Goal: Task Accomplishment & Management: Manage account settings

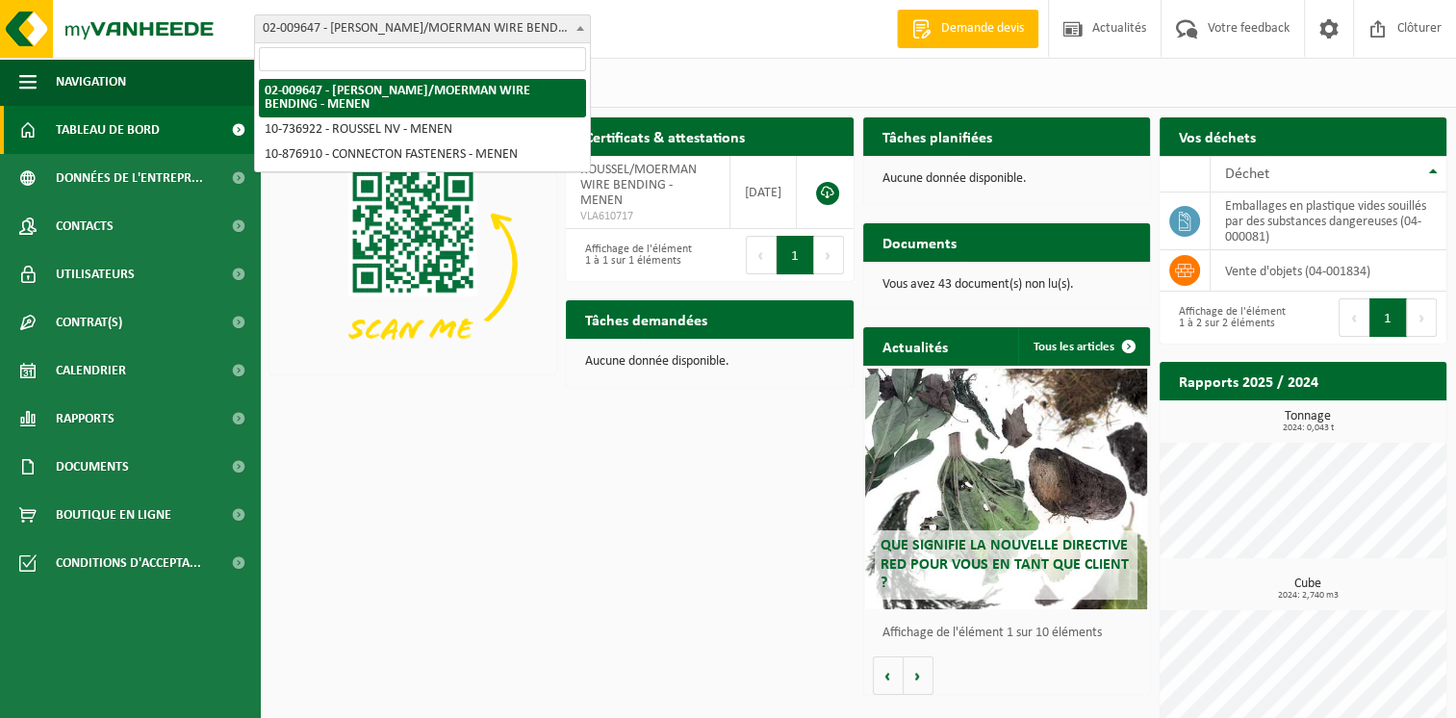
click at [368, 21] on span "02-009647 - [PERSON_NAME]/MOERMAN WIRE BENDING - MENEN" at bounding box center [422, 28] width 335 height 27
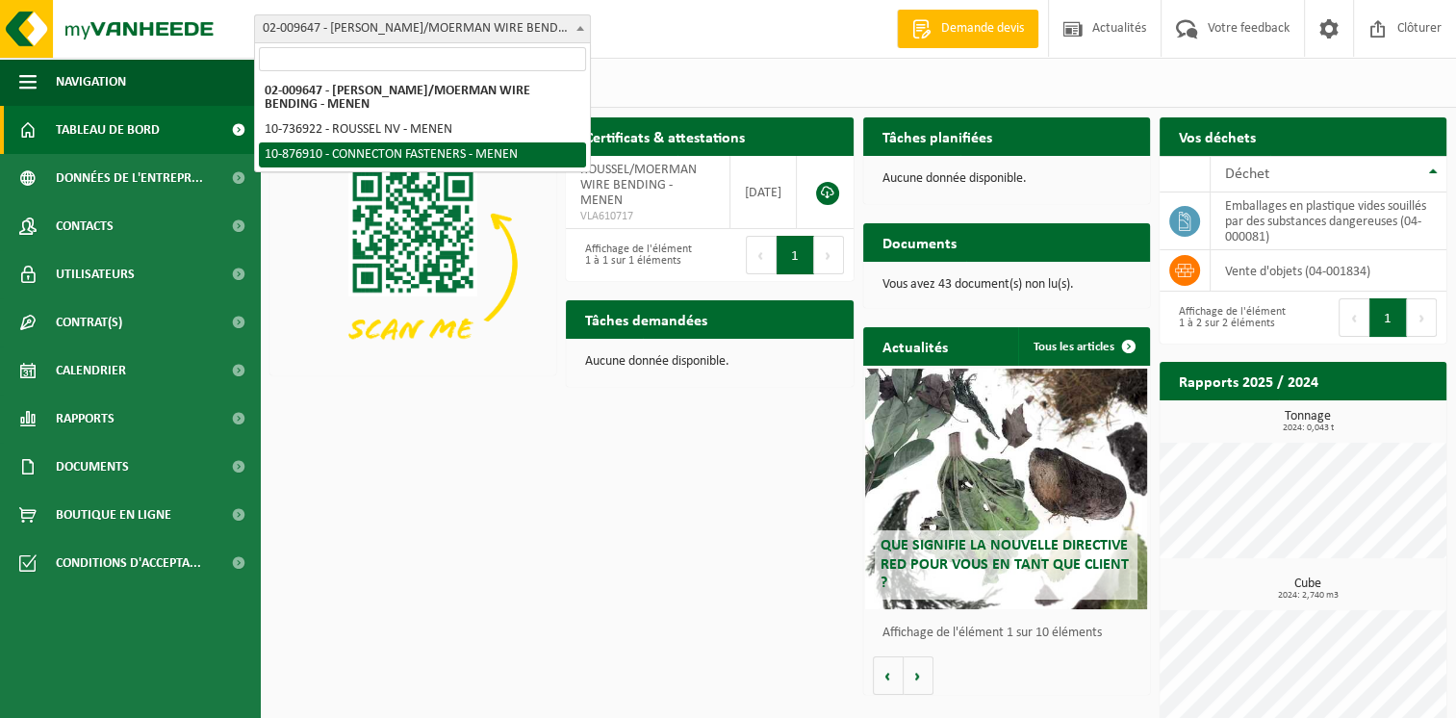
select select "107749"
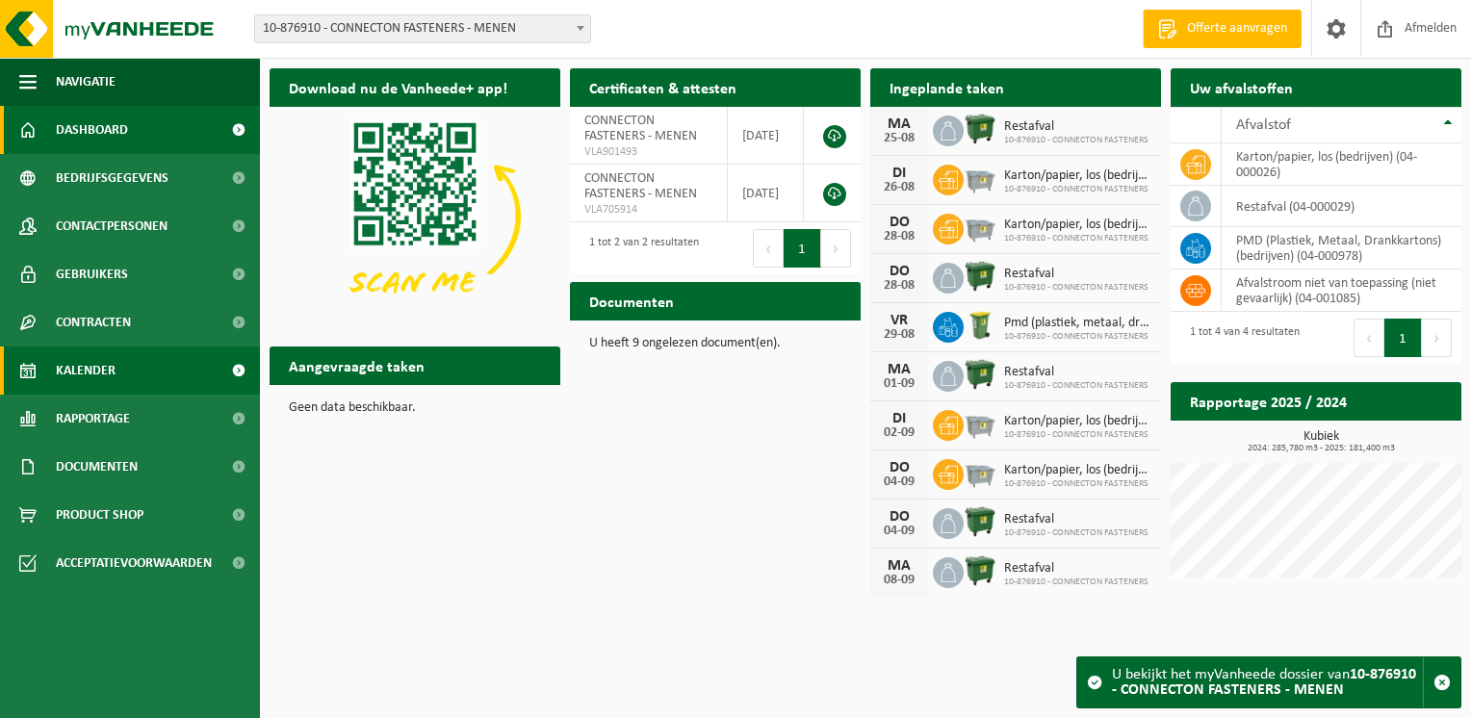
click at [115, 371] on link "Kalender" at bounding box center [130, 370] width 260 height 48
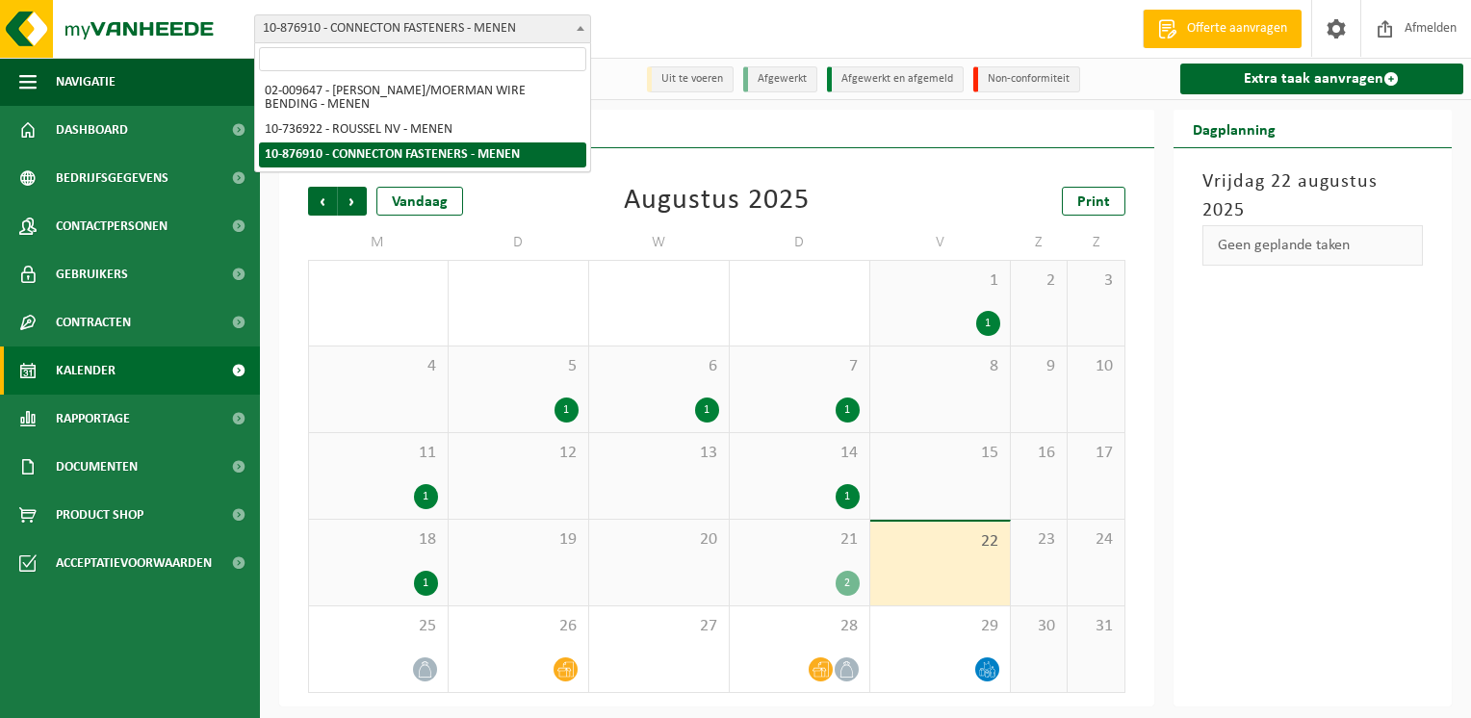
click at [489, 37] on span "10-876910 - CONNECTON FASTENERS - MENEN" at bounding box center [422, 28] width 335 height 27
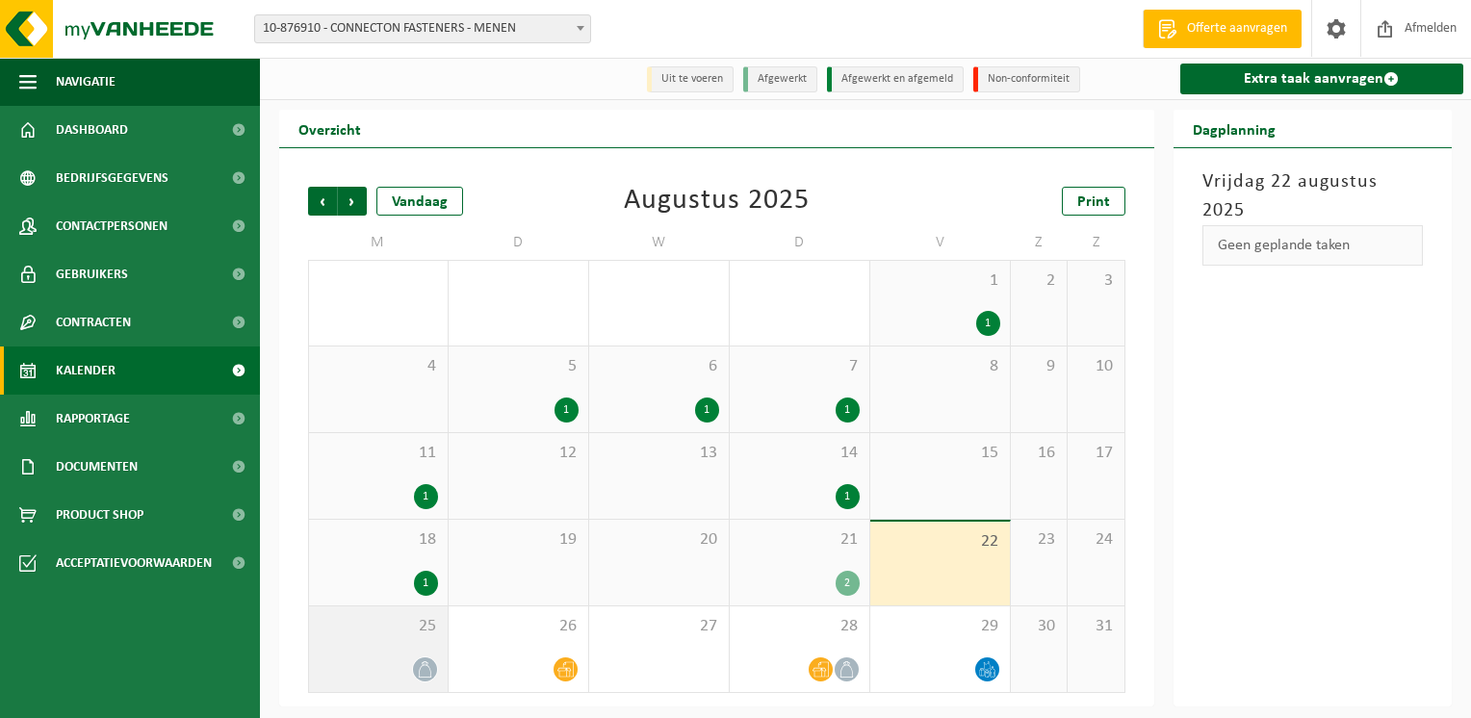
click at [404, 656] on div "25" at bounding box center [378, 649] width 139 height 86
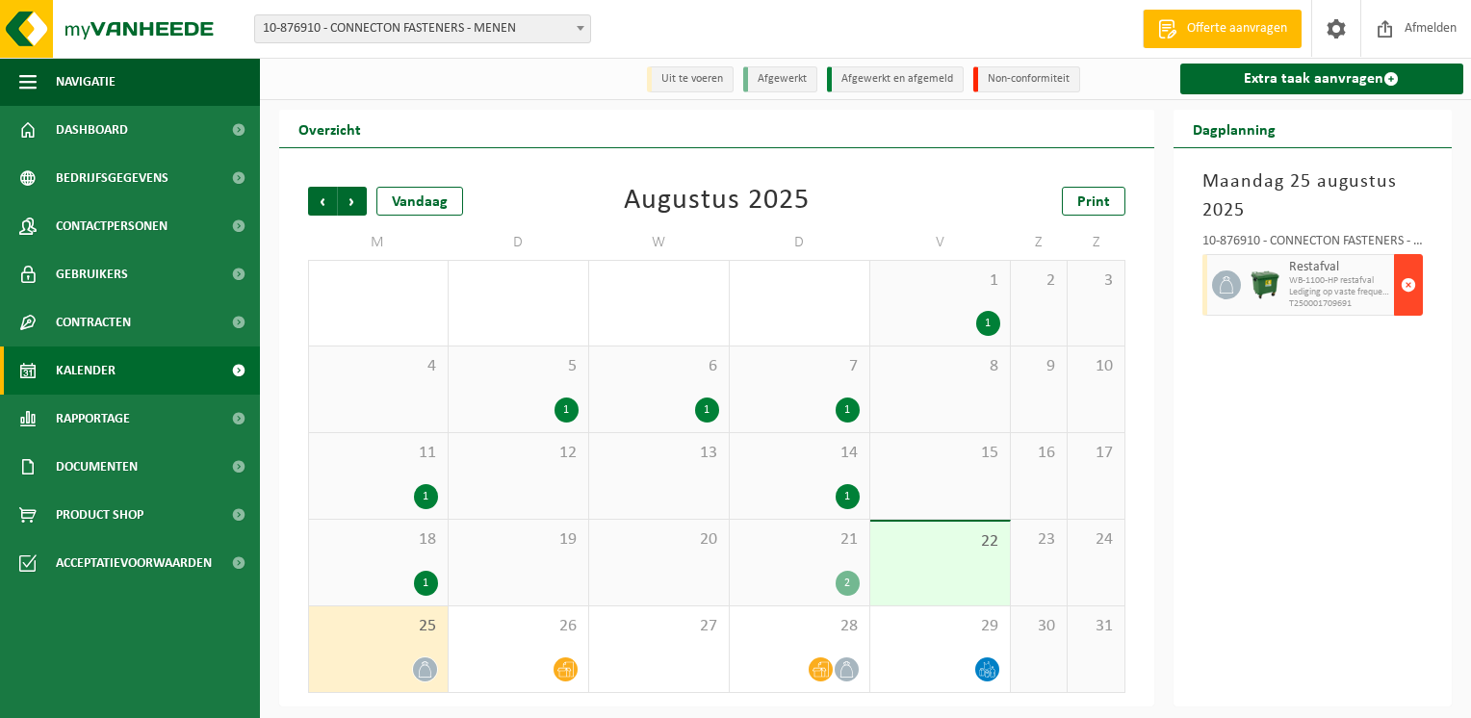
click at [1415, 273] on span "button" at bounding box center [1407, 285] width 15 height 38
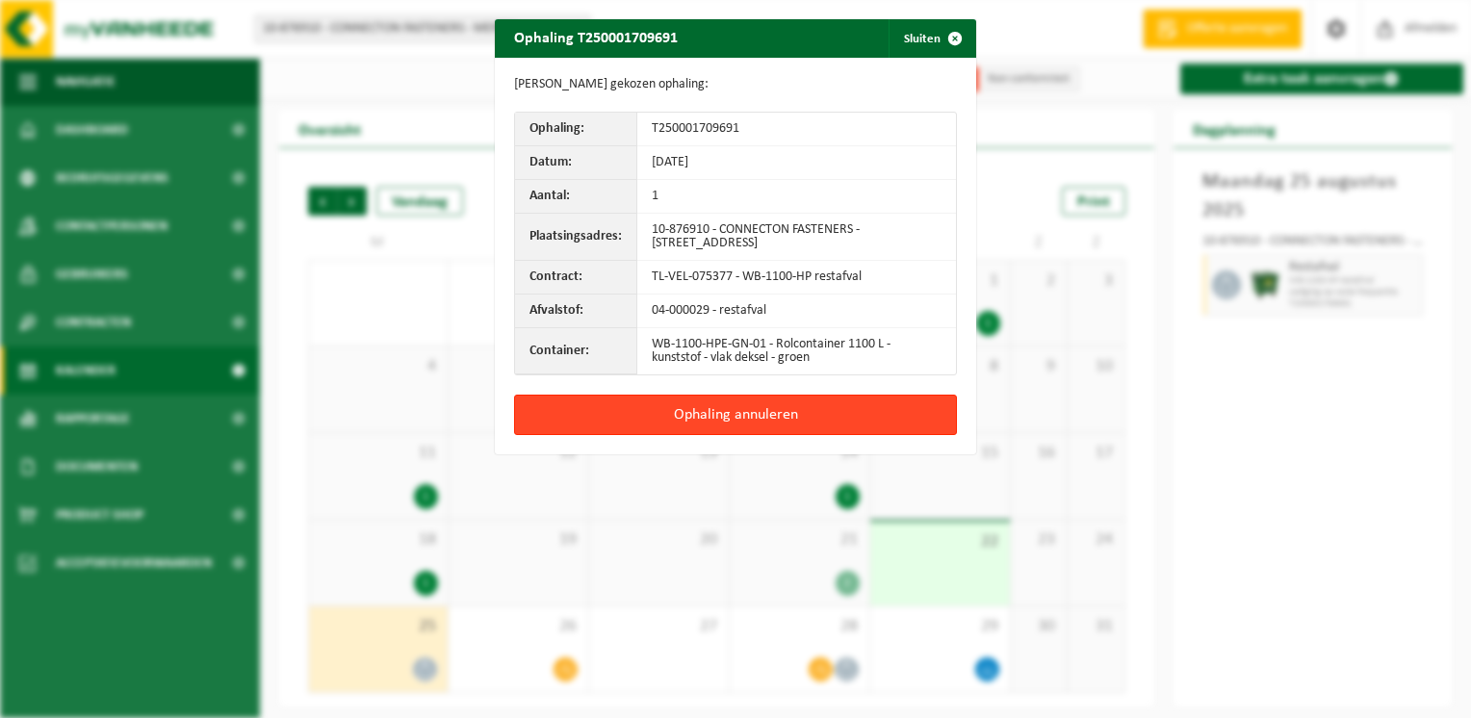
click at [651, 404] on button "Ophaling annuleren" at bounding box center [735, 415] width 443 height 40
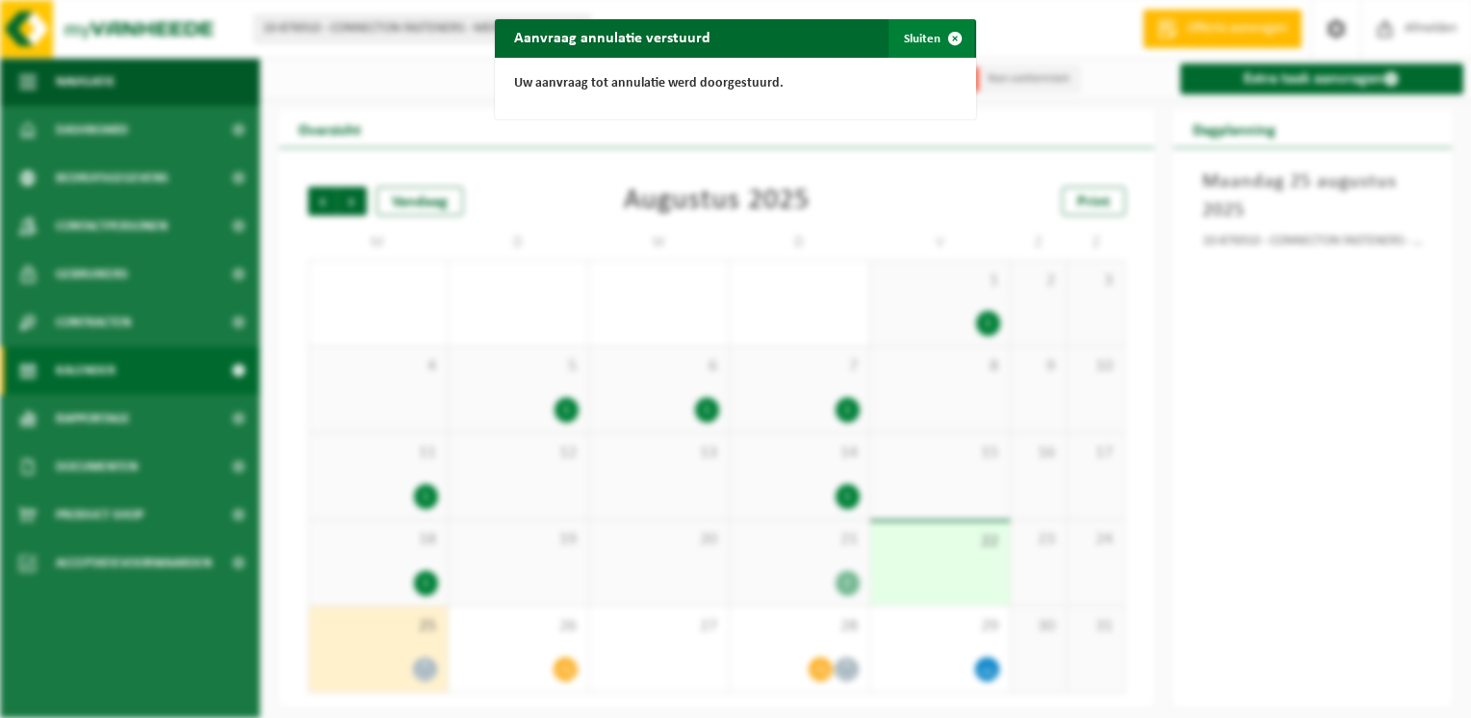
click at [943, 38] on span "button" at bounding box center [954, 38] width 38 height 38
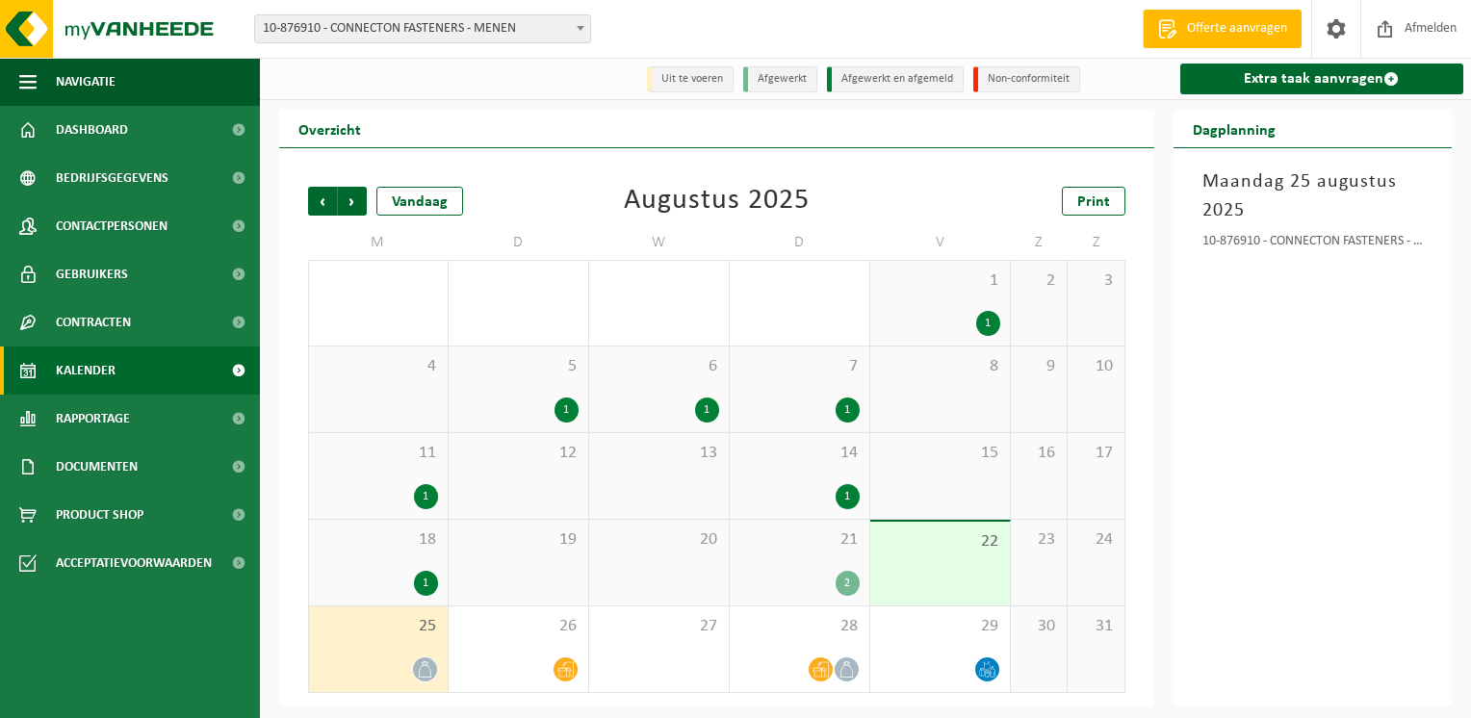
click at [1335, 504] on div "[DATE] 10-876910 - CONNECTON FASTENERS - MENEN" at bounding box center [1312, 427] width 279 height 558
click at [389, 648] on div "25" at bounding box center [378, 649] width 139 height 86
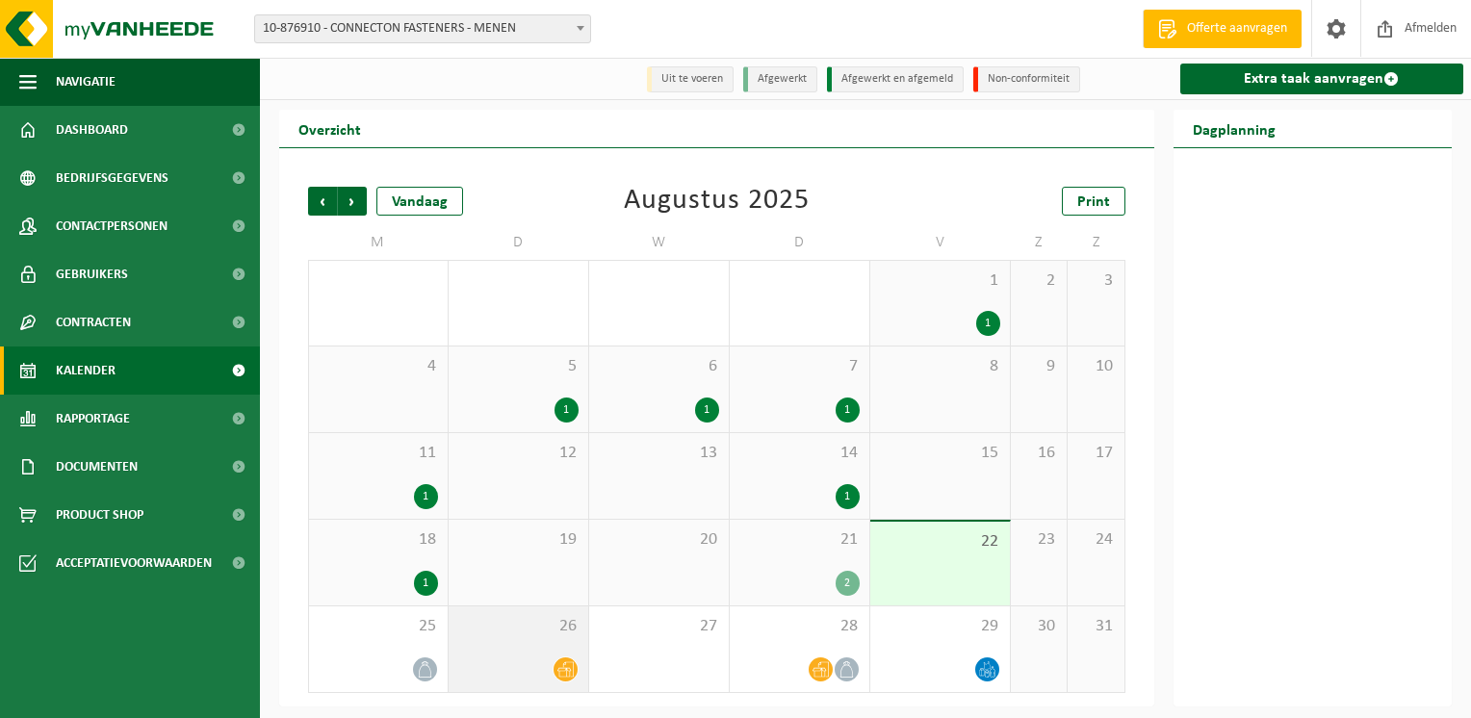
click at [543, 652] on div "26" at bounding box center [518, 649] width 140 height 86
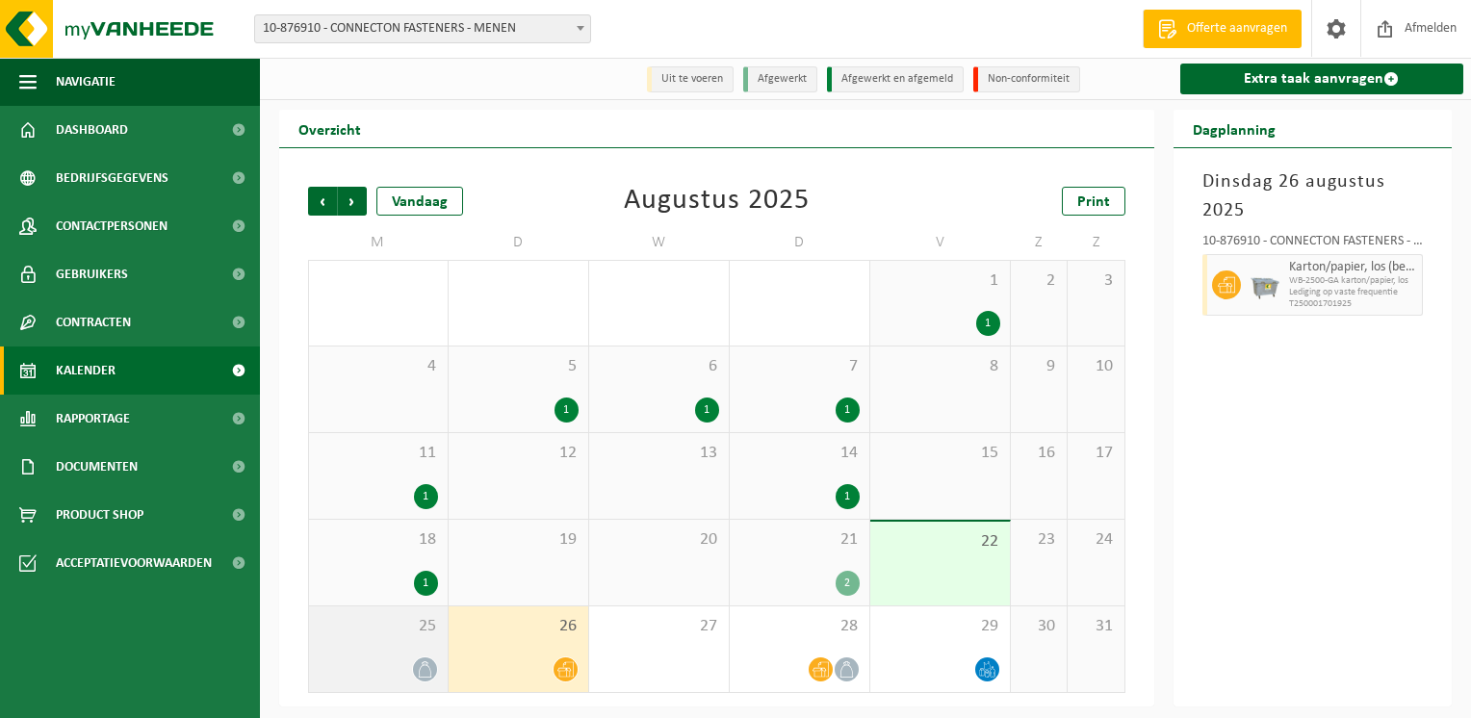
click at [371, 663] on div at bounding box center [378, 669] width 119 height 26
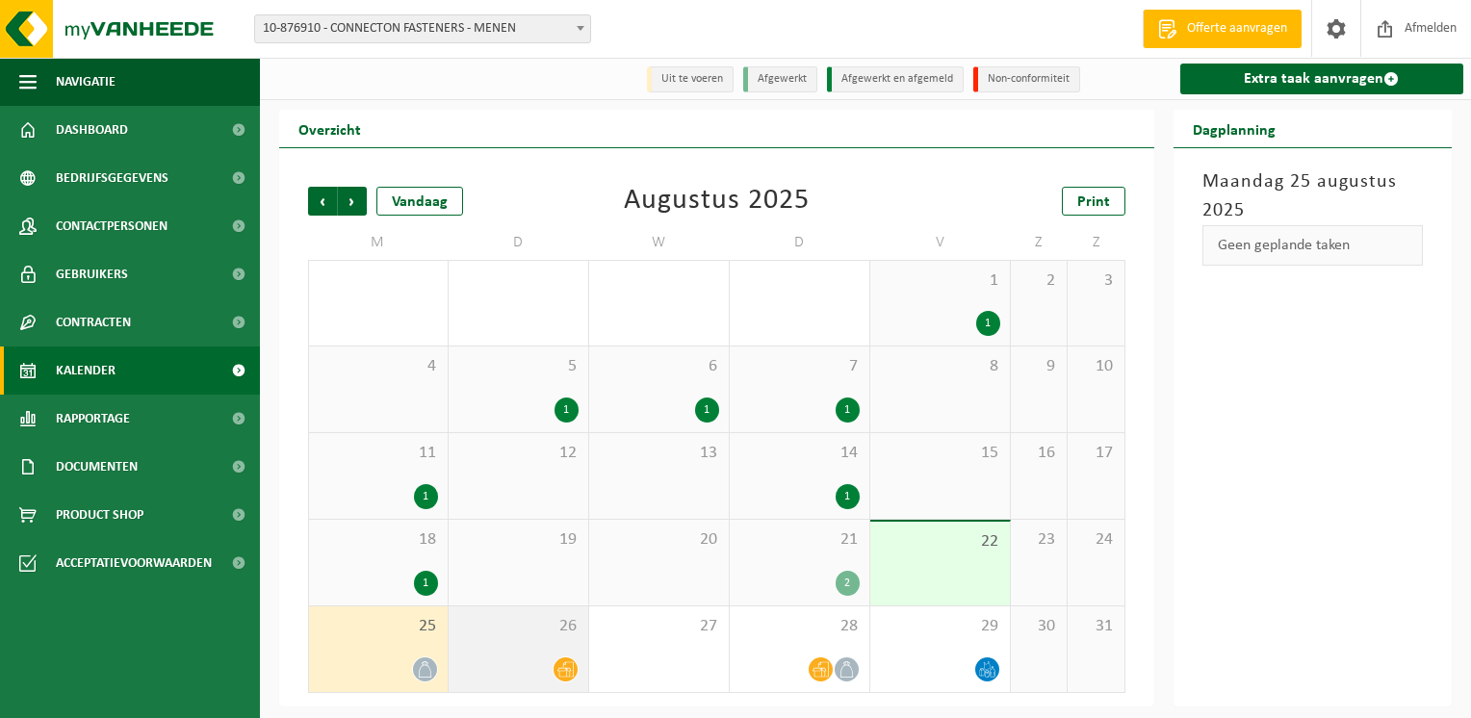
click at [518, 668] on div at bounding box center [518, 669] width 120 height 26
